Goal: Information Seeking & Learning: Learn about a topic

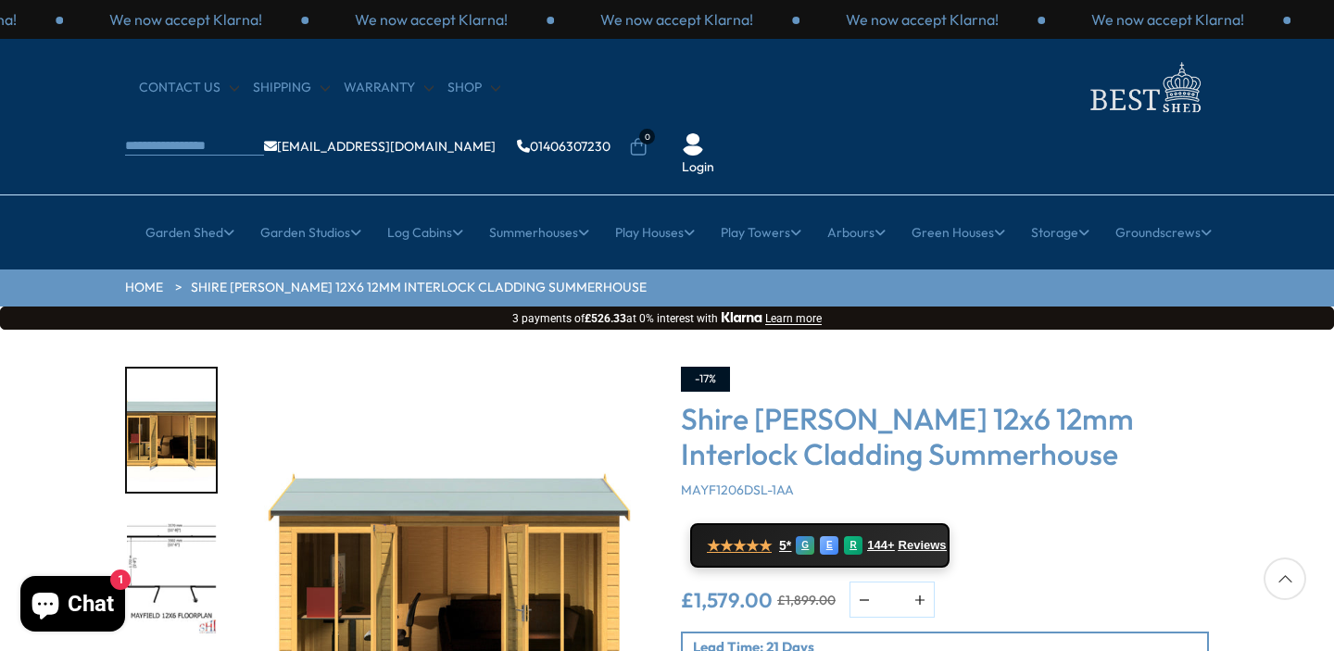
click at [1079, 102] on img at bounding box center [1144, 87] width 130 height 60
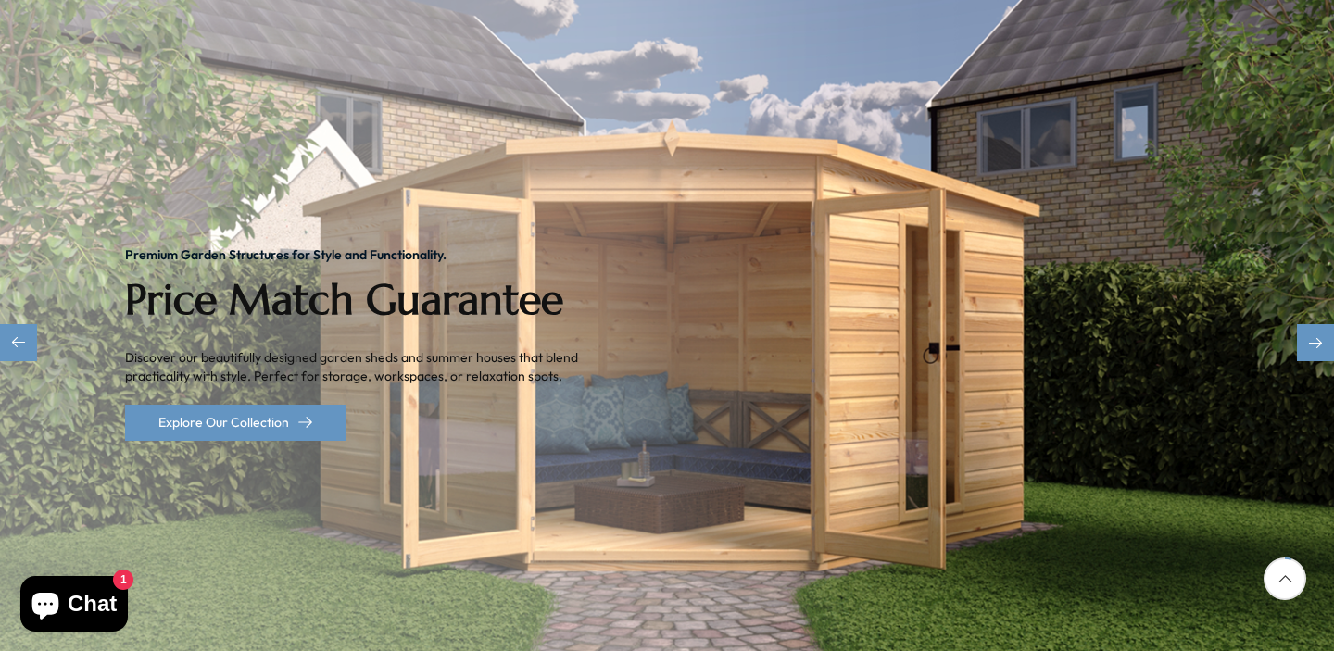
scroll to position [257, 0]
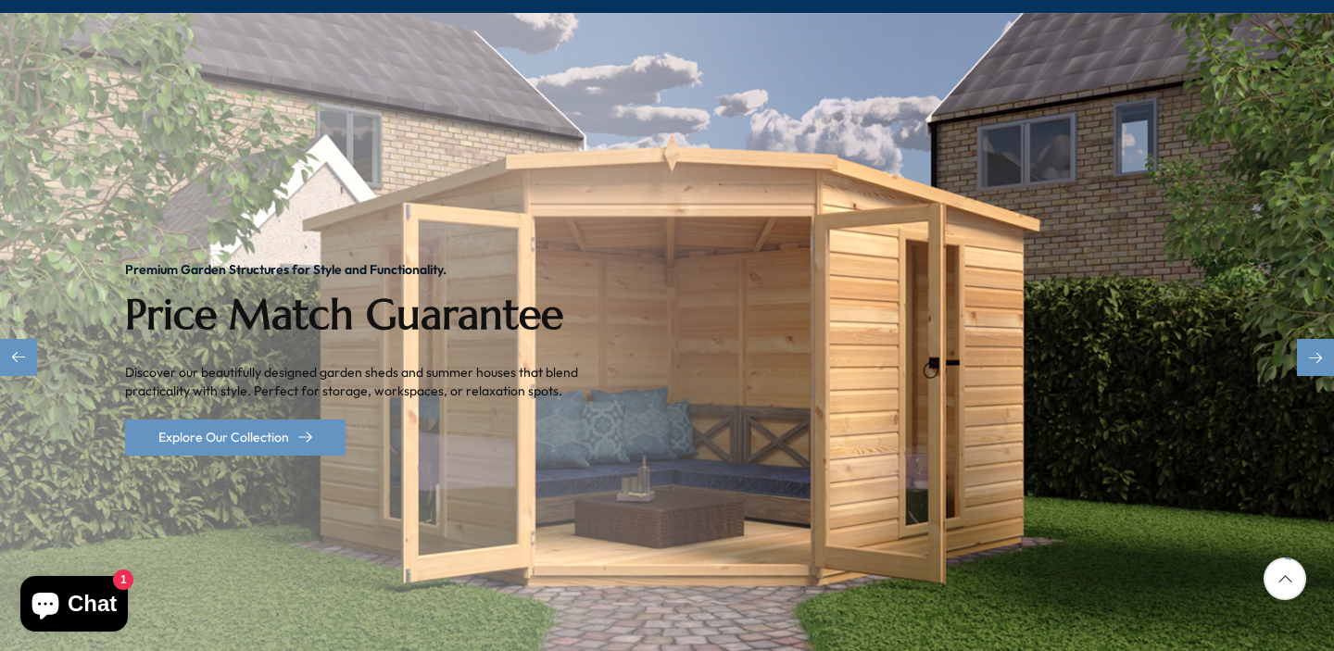
click at [149, 263] on div "Premium Garden Structures for Style and Functionality." at bounding box center [366, 269] width 482 height 13
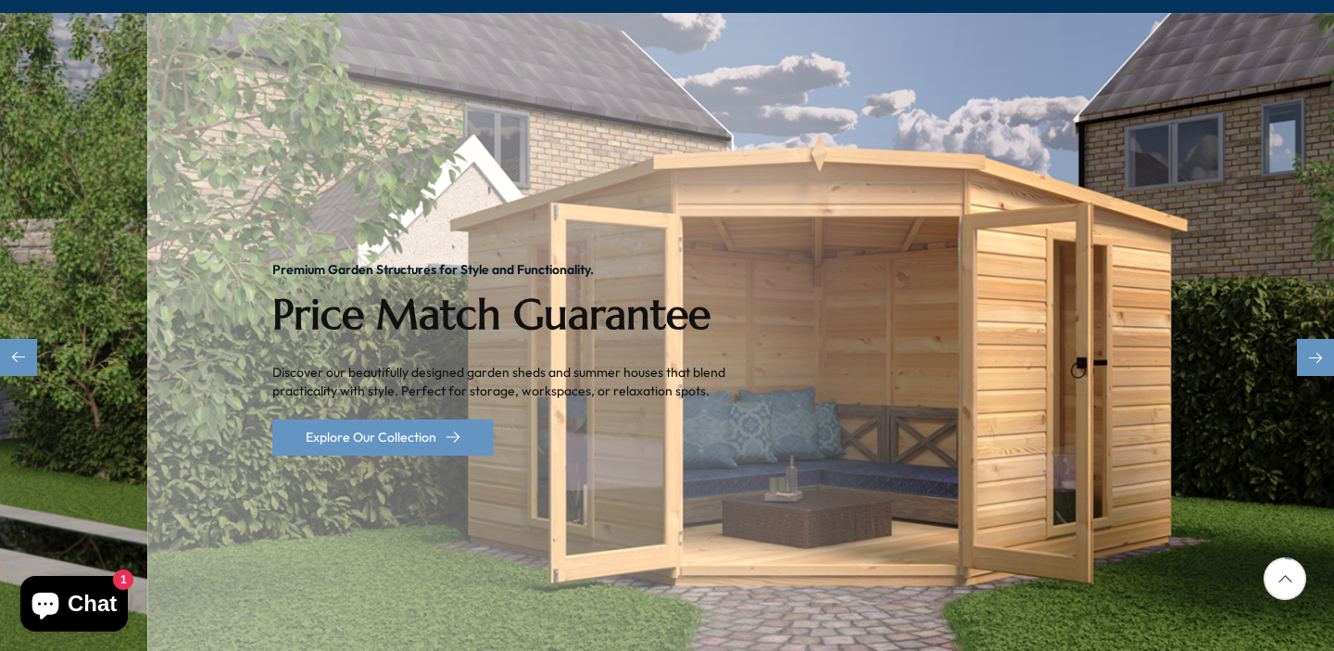
click at [272, 263] on div "Premium Garden Structures for Style and Functionality." at bounding box center [513, 269] width 482 height 13
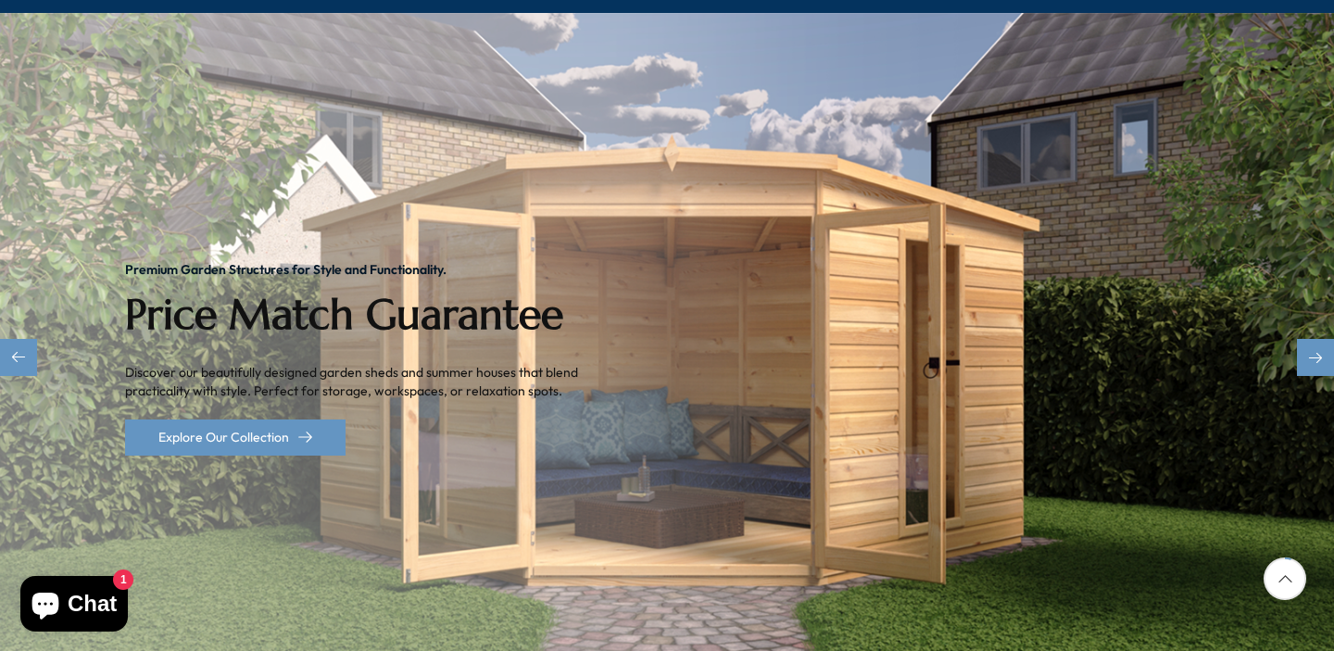
click at [178, 263] on div "Premium Garden Structures for Style and Functionality." at bounding box center [366, 269] width 482 height 13
click at [175, 263] on div "Premium Garden Structures for Style and Functionality." at bounding box center [366, 269] width 482 height 13
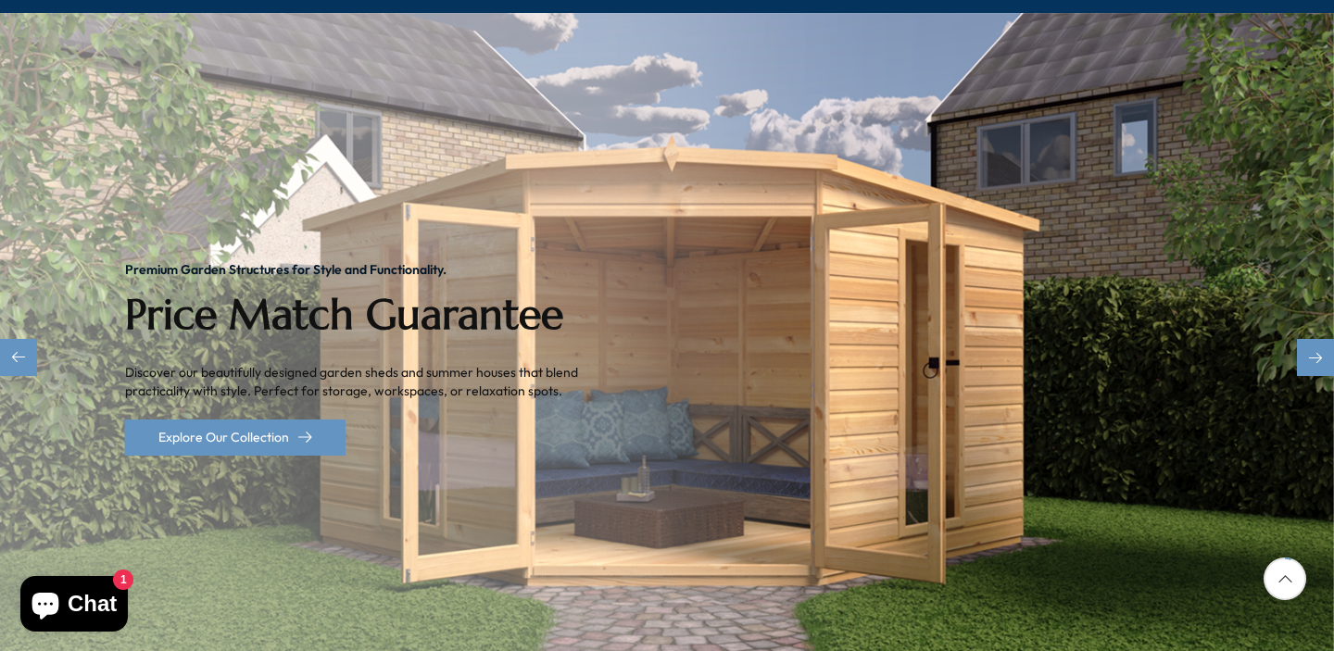
click at [164, 263] on div "Premium Garden Structures for Style and Functionality. Price Match Guarantee Di…" at bounding box center [366, 359] width 482 height 192
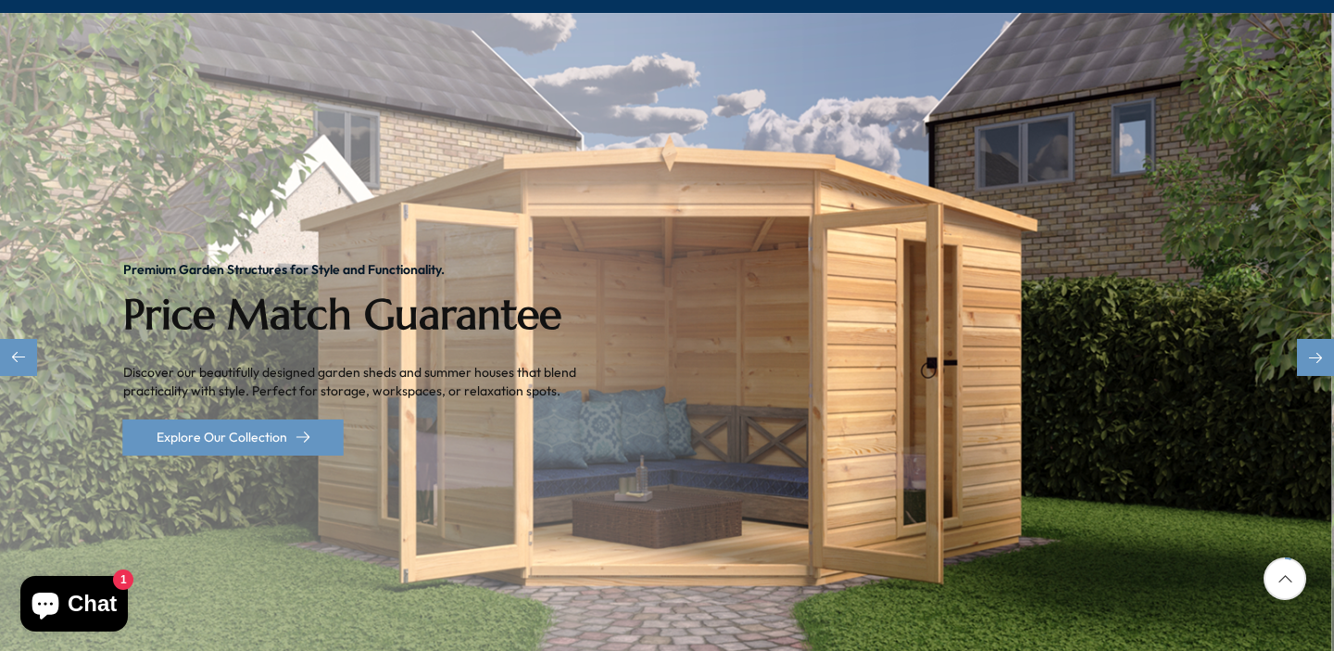
click at [146, 263] on div "Premium Garden Structures for Style and Functionality. Price Match Guarantee Di…" at bounding box center [364, 359] width 482 height 192
click at [141, 263] on div "Premium Garden Structures for Style and Functionality." at bounding box center [364, 269] width 482 height 13
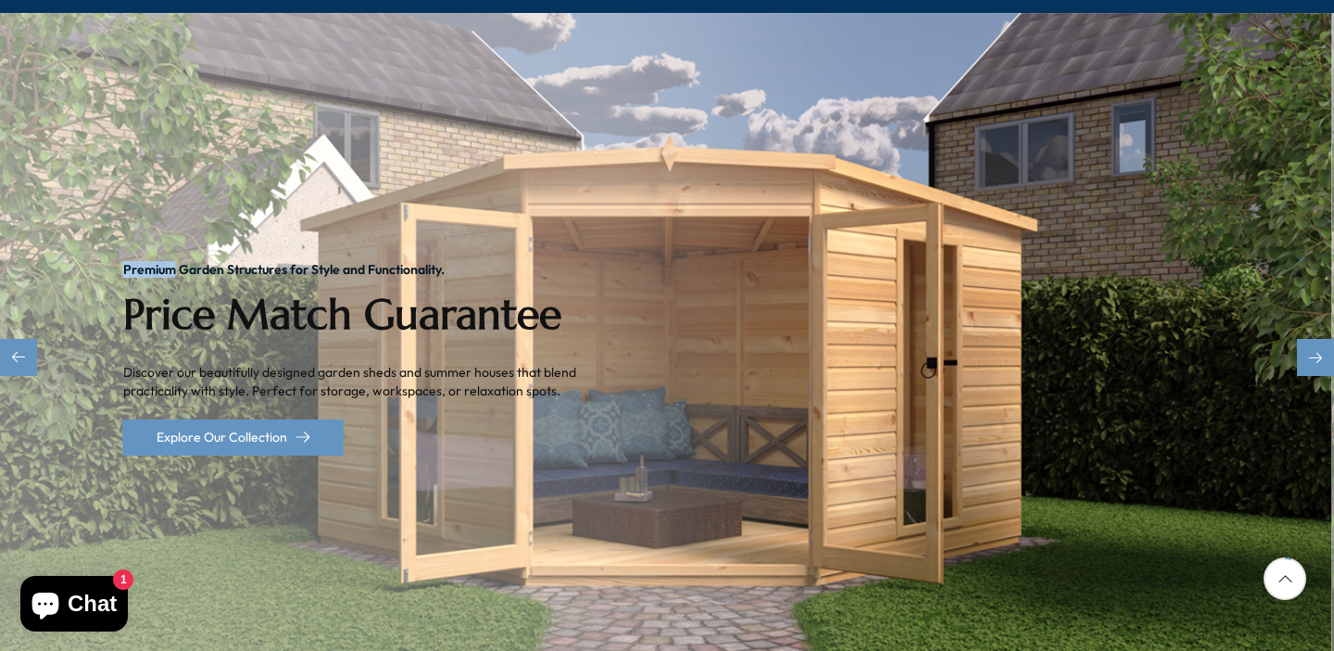
click at [141, 263] on div "Premium Garden Structures for Style and Functionality." at bounding box center [364, 269] width 482 height 13
click at [134, 290] on h2 "Price Match Guarantee" at bounding box center [364, 315] width 482 height 50
drag, startPoint x: 144, startPoint y: 206, endPoint x: 112, endPoint y: 391, distance: 188.1
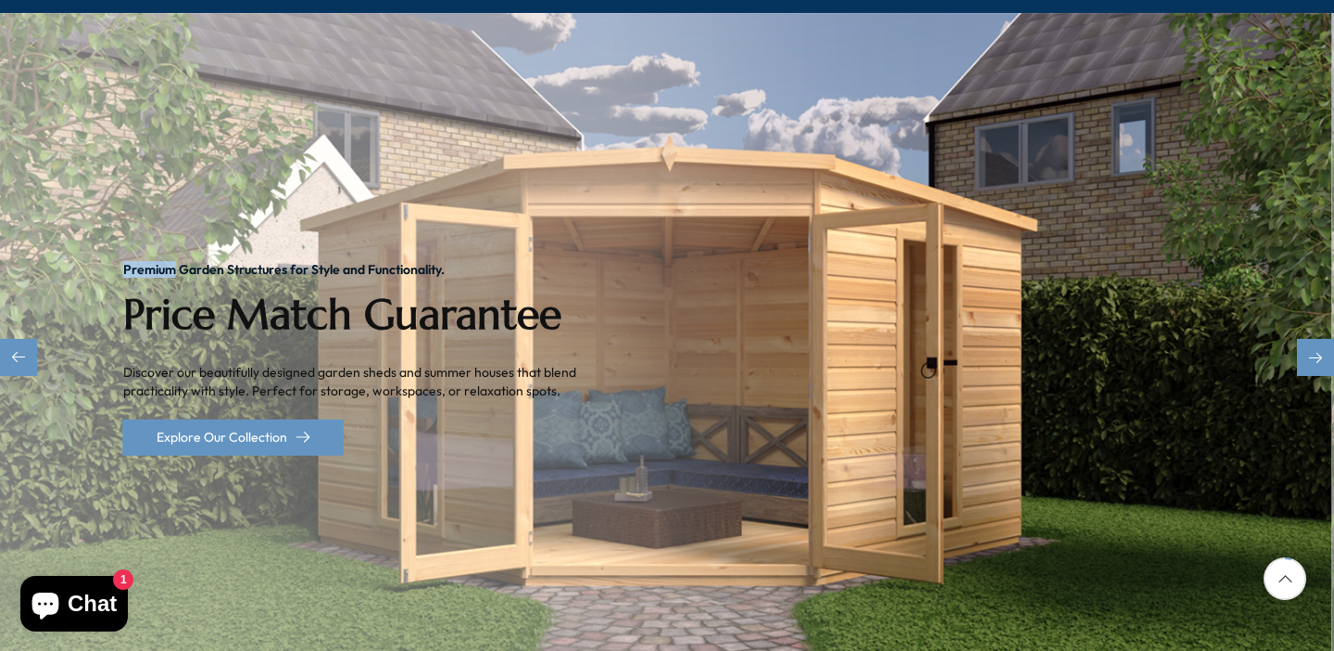
click at [95, 403] on div "Premium Garden Structures for Style and Functionality. Price Match Guarantee Di…" at bounding box center [665, 359] width 1334 height 692
click at [131, 364] on p "Discover our beautifully designed garden sheds and summer houses that blend pra…" at bounding box center [364, 382] width 482 height 36
click at [139, 364] on p "Discover our beautifully designed garden sheds and summer houses that blend pra…" at bounding box center [364, 382] width 482 height 36
click at [132, 364] on p "Discover our beautifully designed garden sheds and summer houses that blend pra…" at bounding box center [364, 382] width 482 height 36
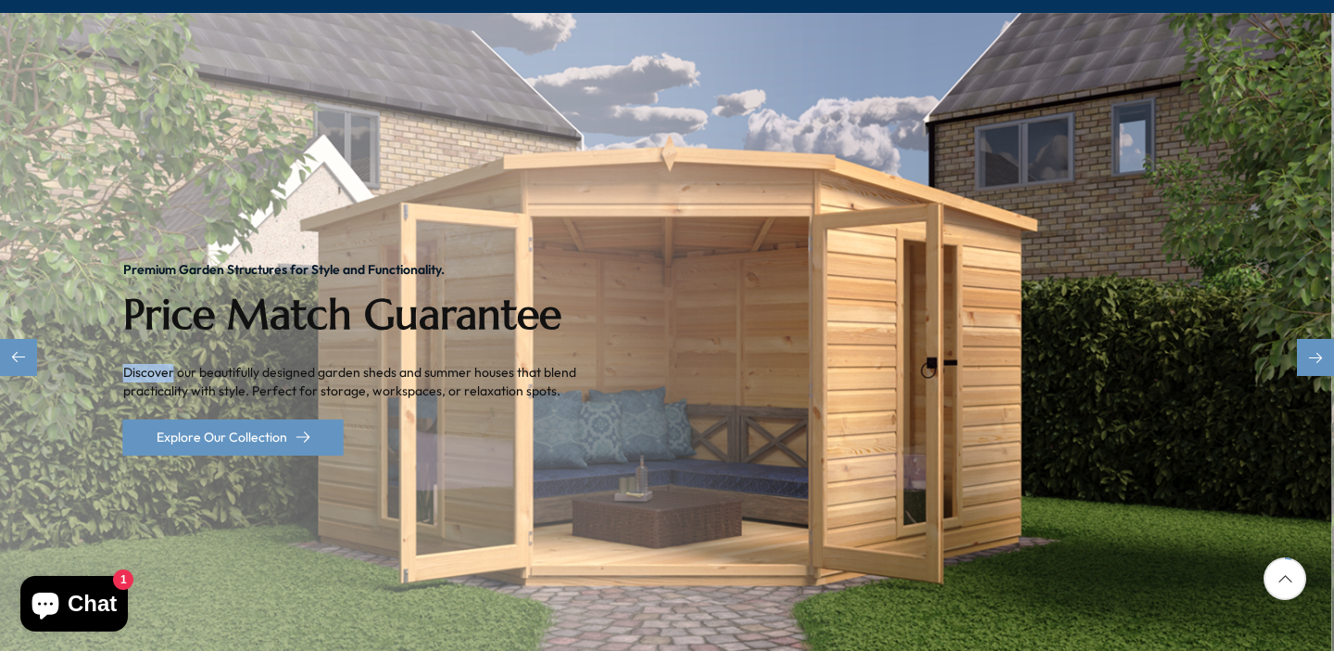
click at [131, 364] on p "Discover our beautifully designed garden sheds and summer houses that blend pra…" at bounding box center [364, 382] width 482 height 36
click at [140, 364] on p "Discover our beautifully designed garden sheds and summer houses that blend pra…" at bounding box center [364, 382] width 482 height 36
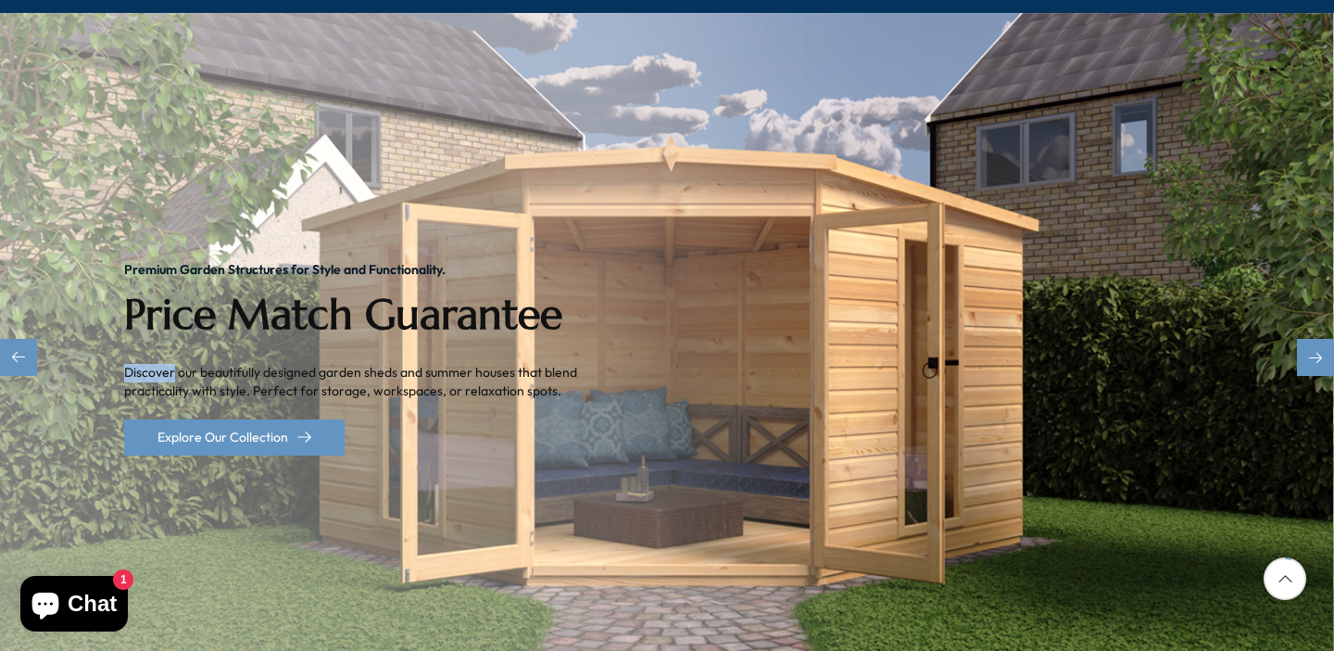
click at [131, 263] on div "Premium Garden Structures for Style and Functionality." at bounding box center [365, 269] width 482 height 13
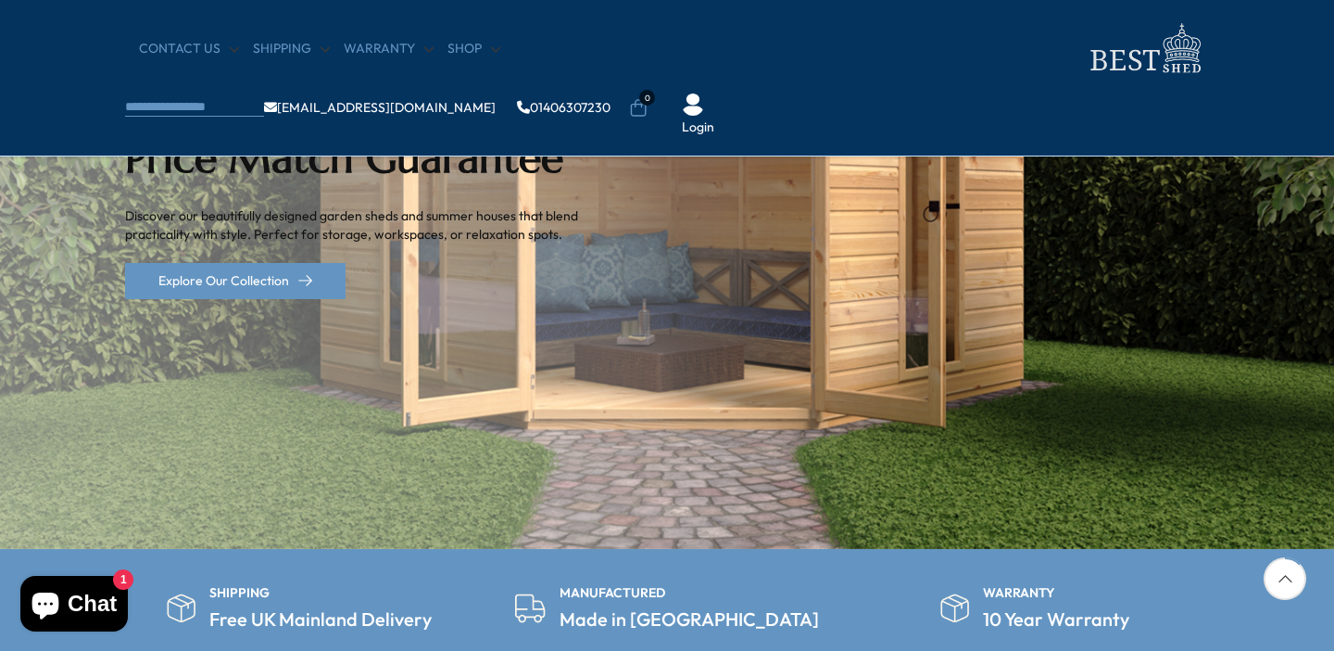
scroll to position [656, 0]
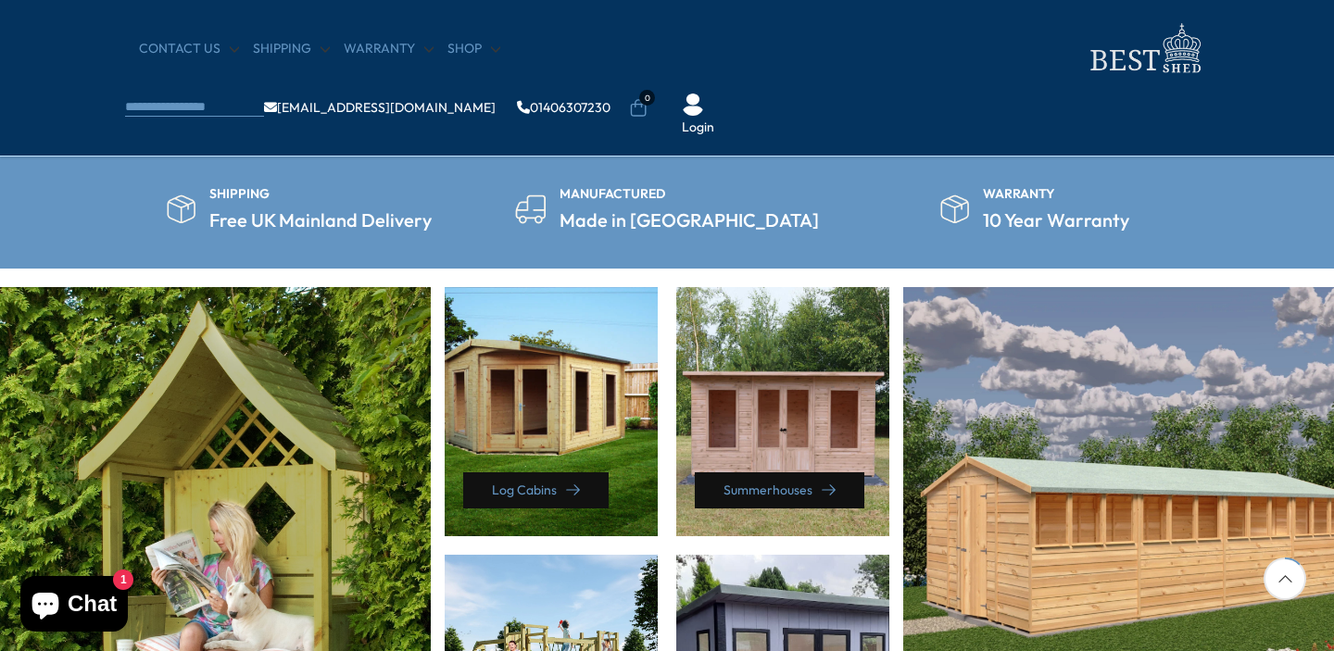
click at [718, 237] on section "SHIPPING Free UK Mainland Delivery MANUFACTURED Made in Britain WARRANTY 10 Yea…" at bounding box center [667, 209] width 1334 height 119
drag, startPoint x: 838, startPoint y: 245, endPoint x: 632, endPoint y: 193, distance: 213.2
click at [632, 193] on section "SHIPPING Free UK Mainland Delivery MANUFACTURED Made in Britain WARRANTY 10 Yea…" at bounding box center [667, 209] width 1334 height 119
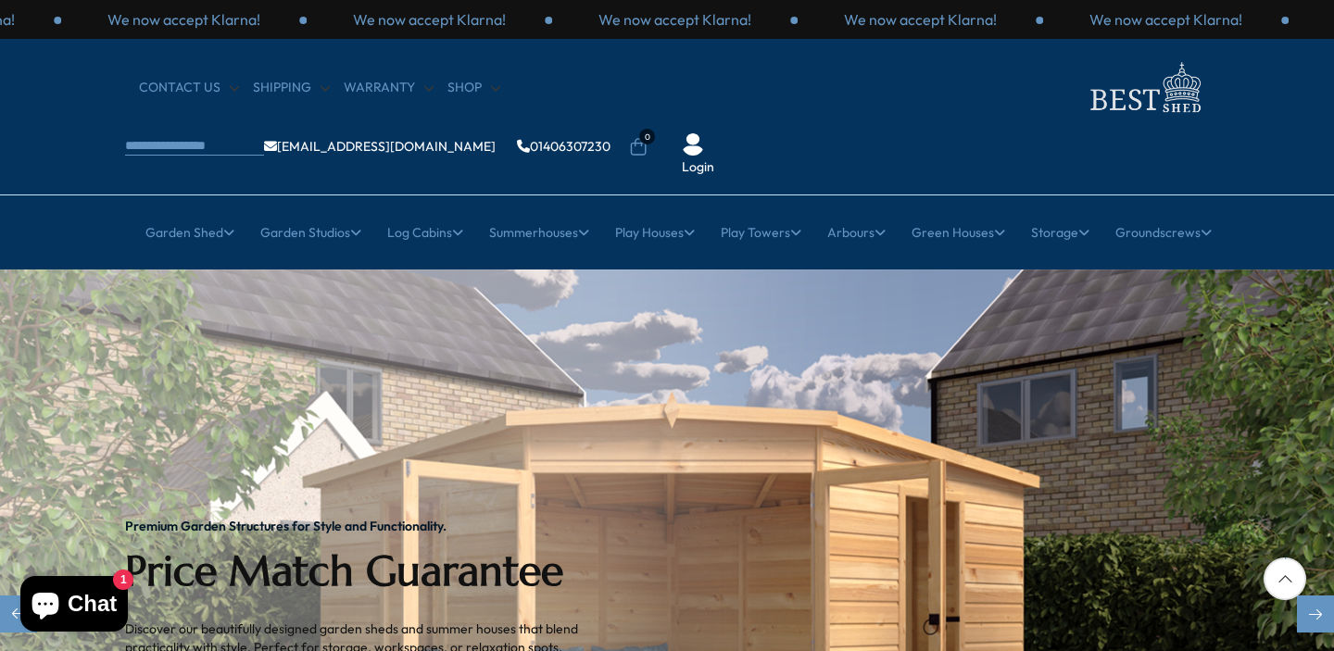
scroll to position [136, 0]
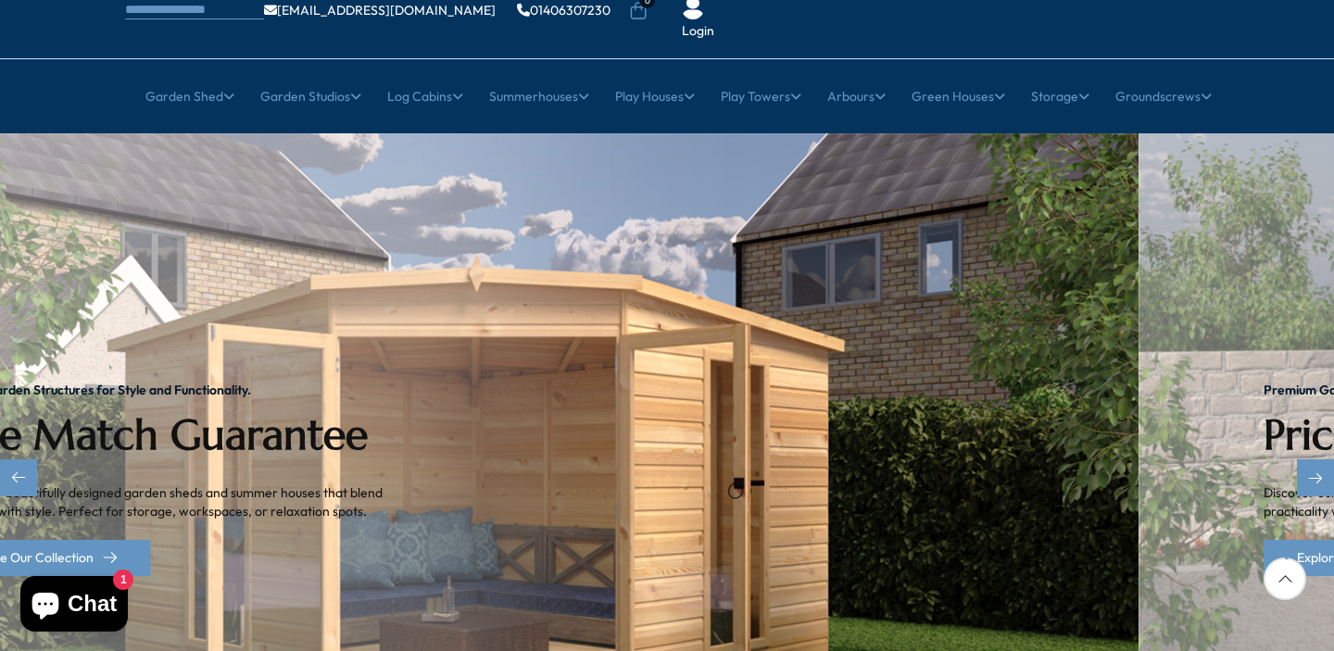
click at [411, 484] on p "Discover our beautifully designed garden sheds and summer houses that blend pra…" at bounding box center [171, 502] width 482 height 36
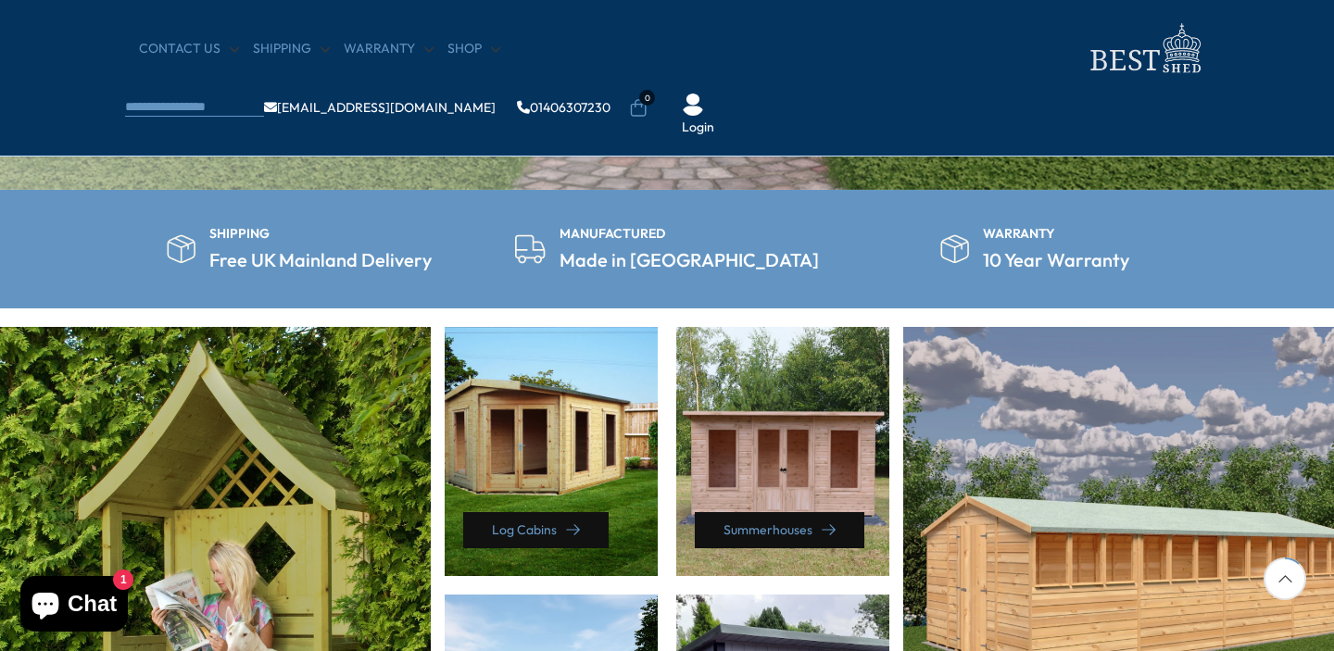
scroll to position [621, 0]
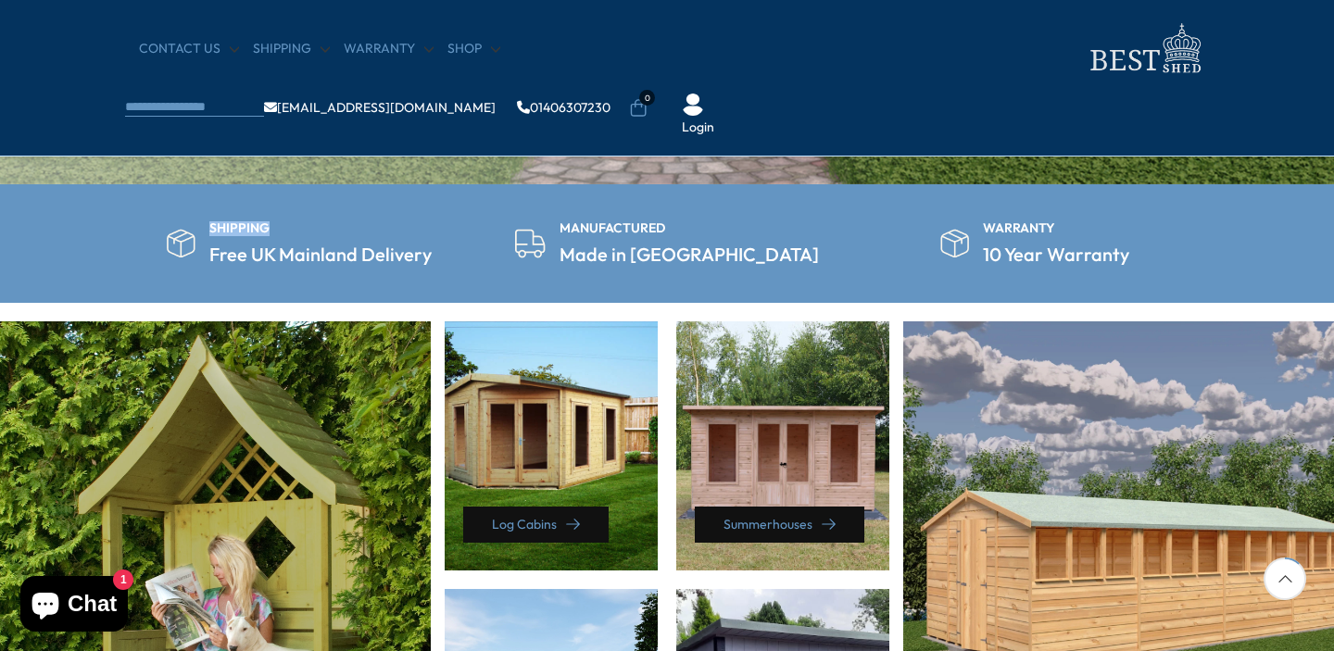
drag, startPoint x: 205, startPoint y: 217, endPoint x: 276, endPoint y: 229, distance: 72.3
click at [276, 229] on section "SHIPPING Free UK Mainland Delivery MANUFACTURED Made in Britain WARRANTY 10 Yea…" at bounding box center [667, 243] width 1334 height 119
copy div "SHIPPING"
drag, startPoint x: 433, startPoint y: 291, endPoint x: 215, endPoint y: 253, distance: 221.9
click at [215, 253] on section "SHIPPING Free UK Mainland Delivery MANUFACTURED Made in Britain WARRANTY 10 Yea…" at bounding box center [667, 243] width 1334 height 119
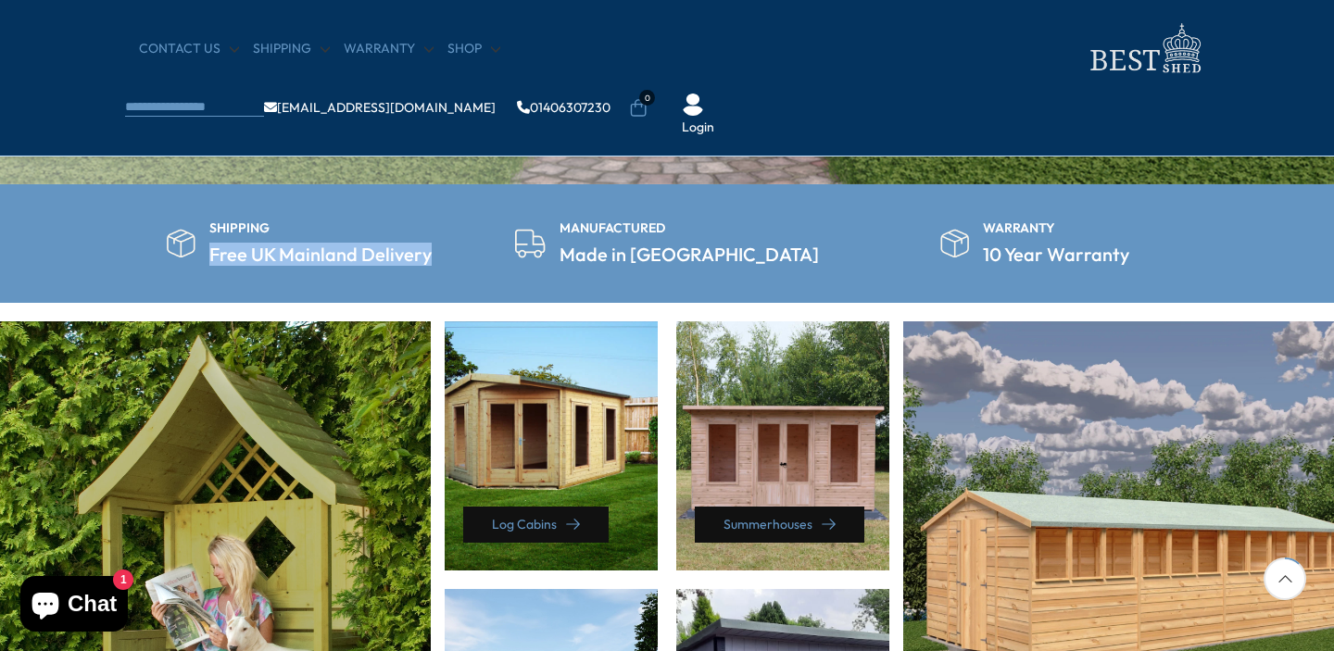
copy h5 "Free UK Mainland Delivery"
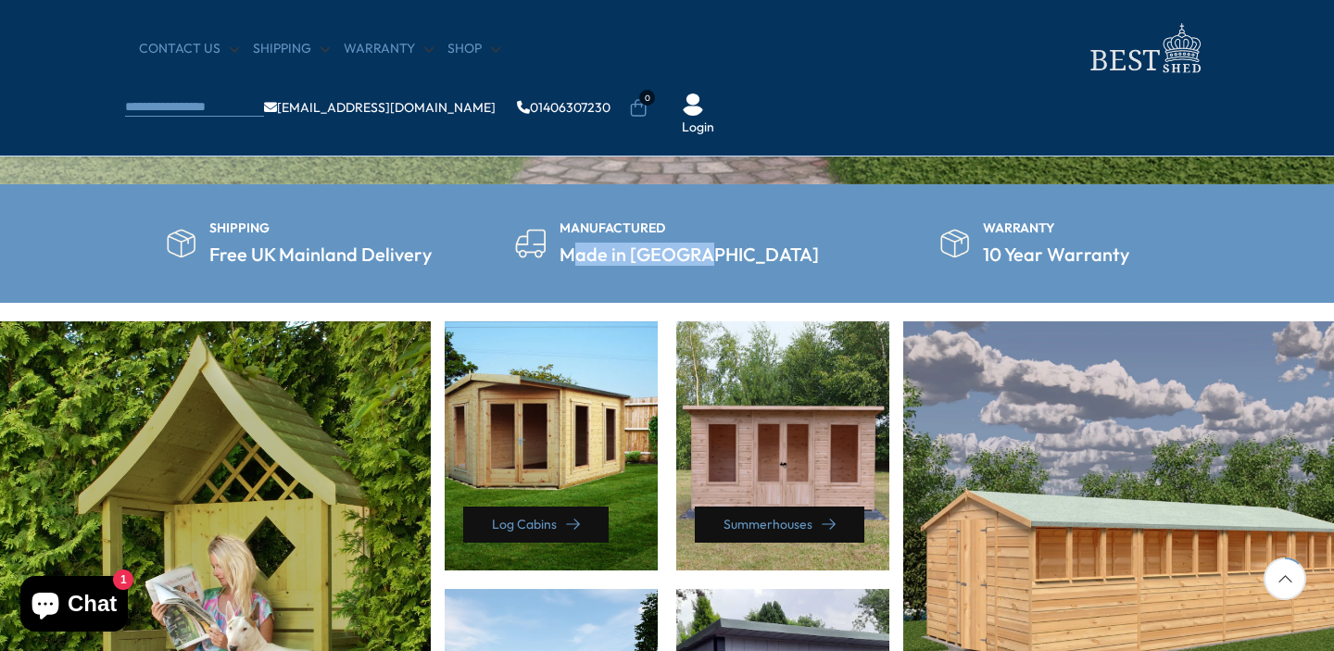
drag, startPoint x: 790, startPoint y: 269, endPoint x: 639, endPoint y: 245, distance: 152.7
click at [639, 245] on section "SHIPPING Free UK Mainland Delivery MANUFACTURED Made in Britain WARRANTY 10 Yea…" at bounding box center [667, 243] width 1334 height 119
copy h5 "ade in Britain"
click at [662, 274] on section "SHIPPING Free UK Mainland Delivery MANUFACTURED Made in Britain WARRANTY 10 Yea…" at bounding box center [667, 243] width 1334 height 119
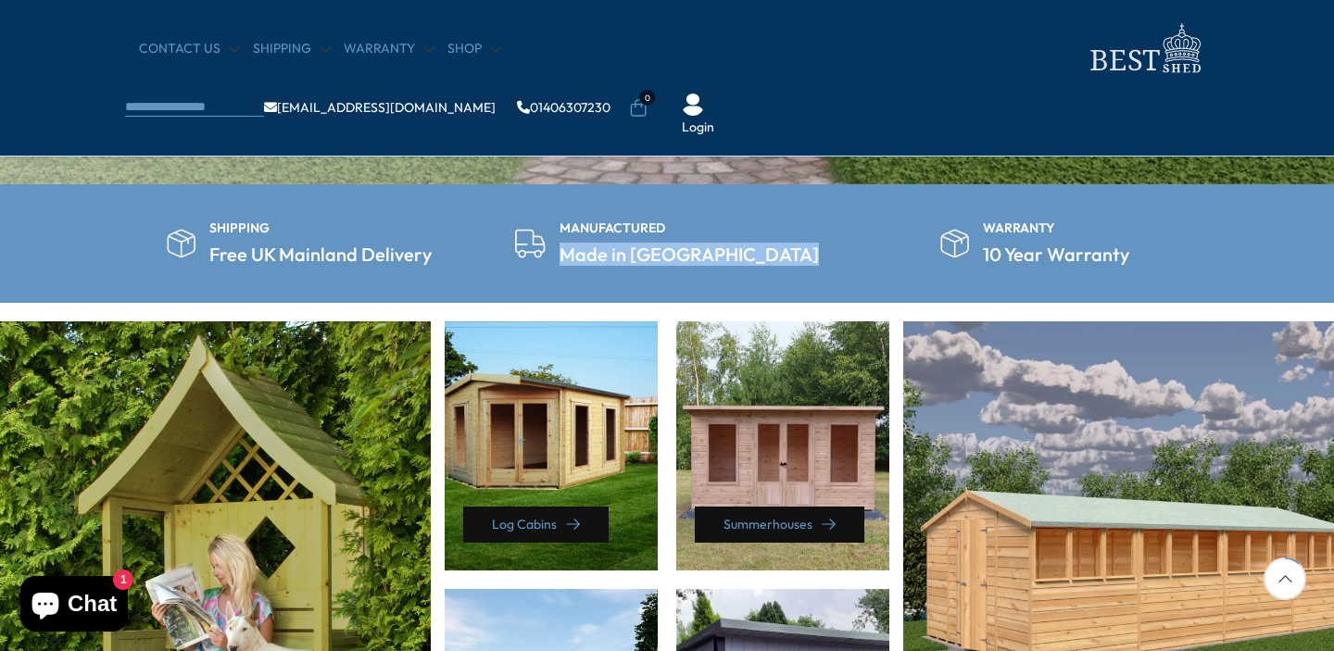
click at [662, 274] on section "SHIPPING Free UK Mainland Delivery MANUFACTURED Made in Britain WARRANTY 10 Yea…" at bounding box center [667, 243] width 1334 height 119
copy div "Made in [GEOGRAPHIC_DATA]"
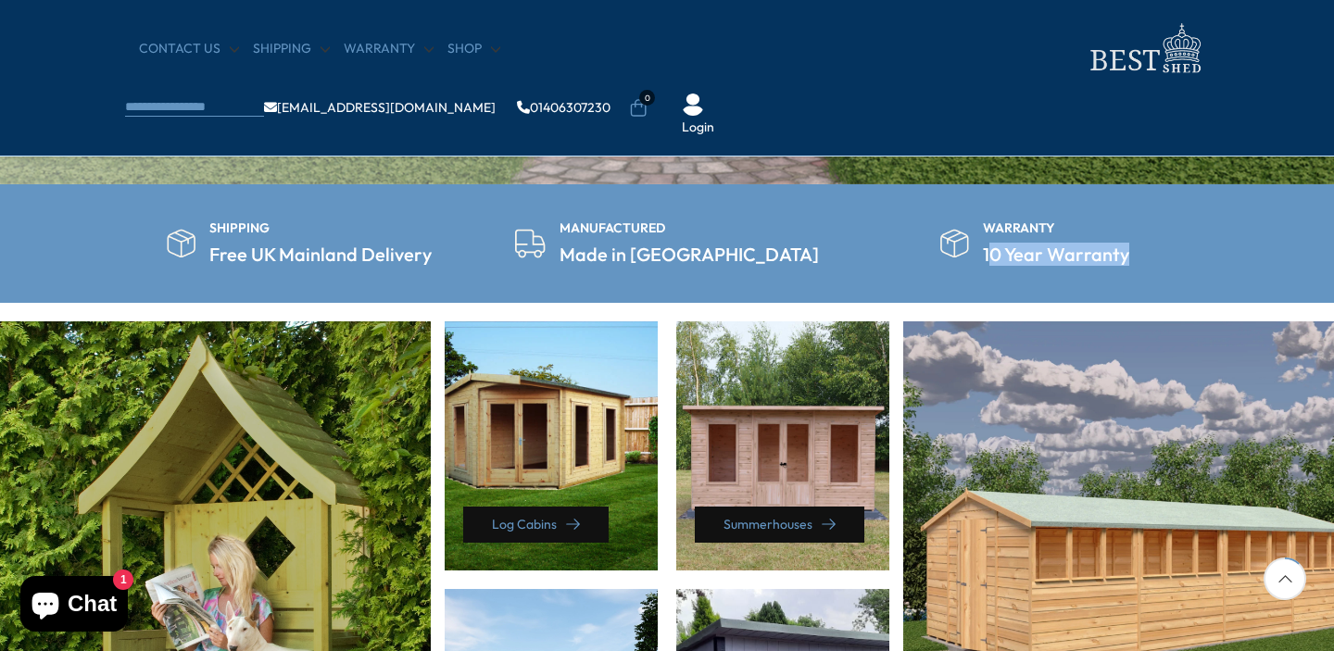
drag, startPoint x: 1123, startPoint y: 266, endPoint x: 992, endPoint y: 247, distance: 132.8
click at [991, 248] on section "SHIPPING Free UK Mainland Delivery MANUFACTURED Made in Britain WARRANTY 10 Yea…" at bounding box center [667, 243] width 1334 height 119
click at [1159, 280] on section "SHIPPING Free UK Mainland Delivery MANUFACTURED Made in Britain WARRANTY 10 Yea…" at bounding box center [667, 243] width 1334 height 119
drag, startPoint x: 1158, startPoint y: 273, endPoint x: 974, endPoint y: 250, distance: 184.8
click at [974, 250] on section "SHIPPING Free UK Mainland Delivery MANUFACTURED Made in Britain WARRANTY 10 Yea…" at bounding box center [667, 243] width 1334 height 119
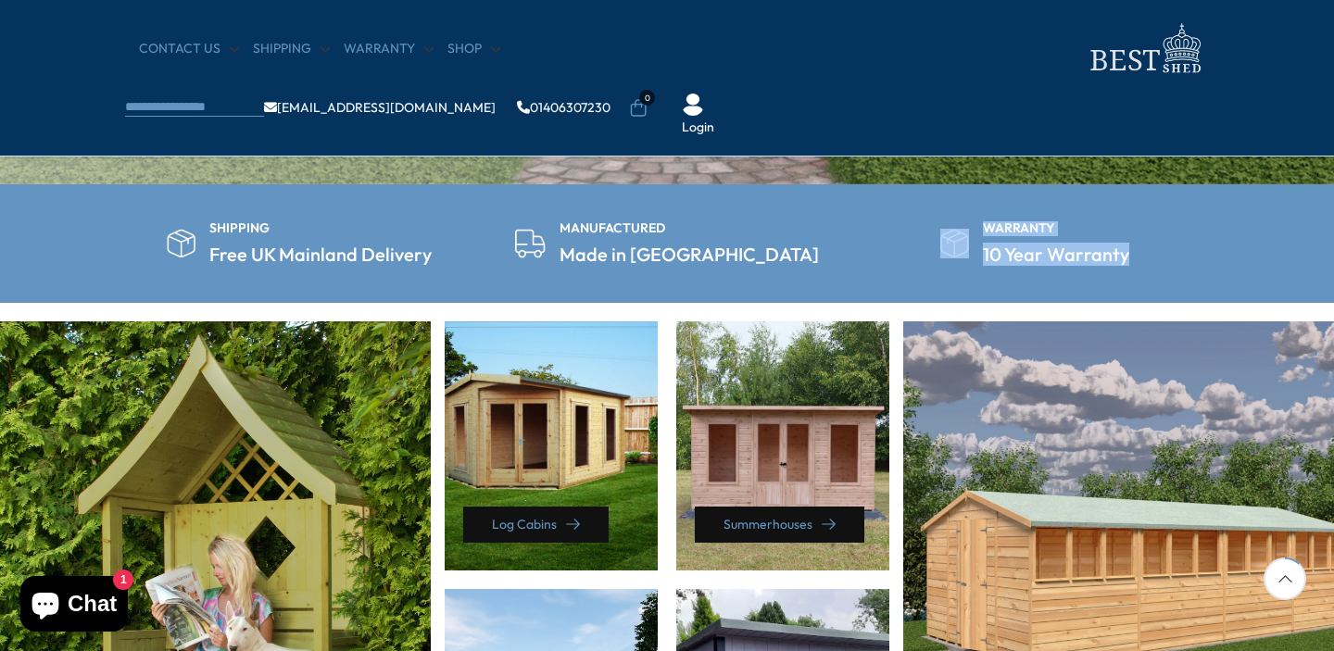
copy div "WARRANTY 10 Year Warranty"
click at [1177, 278] on section "SHIPPING Free UK Mainland Delivery MANUFACTURED Made in Britain WARRANTY 10 Yea…" at bounding box center [667, 243] width 1334 height 119
drag, startPoint x: 1016, startPoint y: 245, endPoint x: 980, endPoint y: 240, distance: 36.5
click at [980, 240] on section "SHIPPING Free UK Mainland Delivery MANUFACTURED Made in Britain WARRANTY 10 Yea…" at bounding box center [667, 243] width 1334 height 119
copy h5 "10 Year Warranty"
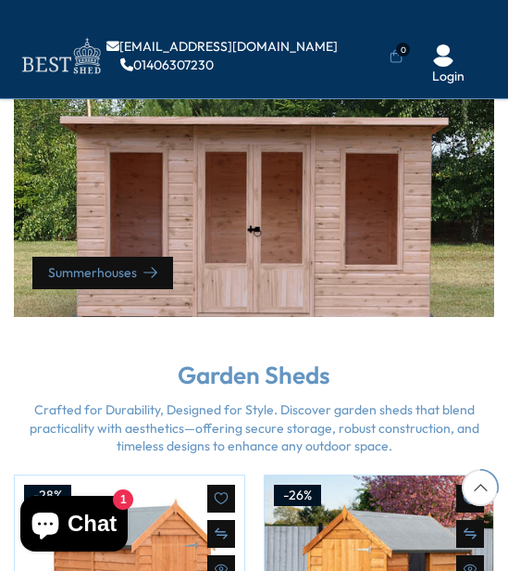
scroll to position [1643, 0]
